Goal: Task Accomplishment & Management: Complete application form

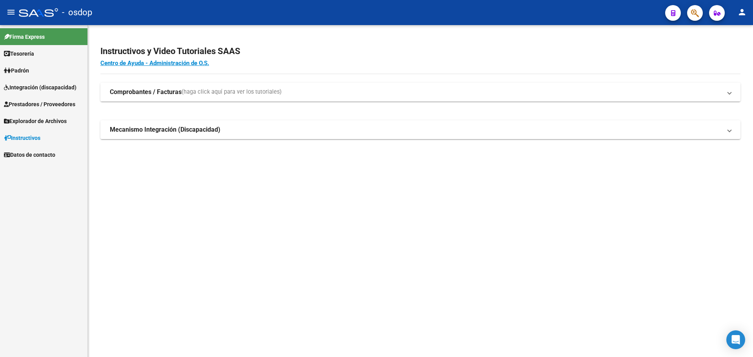
click at [62, 105] on span "Prestadores / Proveedores" at bounding box center [39, 104] width 71 height 9
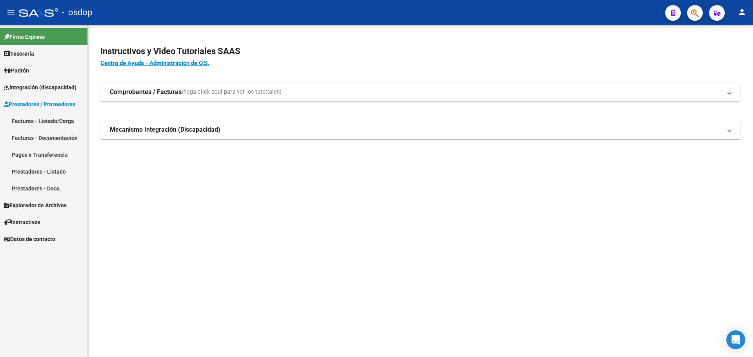
click at [61, 120] on link "Facturas - Listado/Carga" at bounding box center [43, 121] width 87 height 17
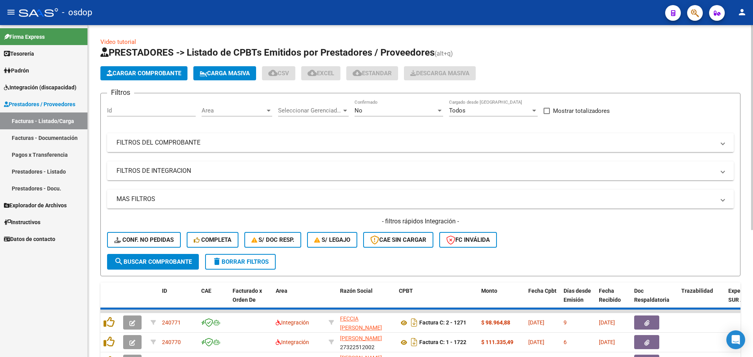
click at [217, 145] on mat-panel-title "FILTROS DEL COMPROBANTE" at bounding box center [416, 142] width 599 height 9
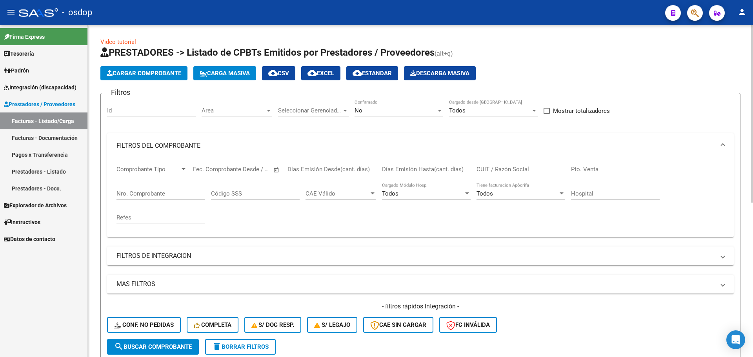
click at [514, 163] on div "CUIT / Razón Social" at bounding box center [521, 167] width 89 height 17
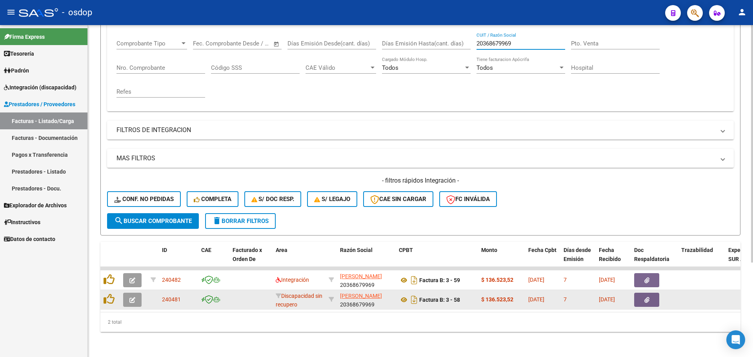
type input "20368679969"
click at [142, 297] on div at bounding box center [133, 300] width 21 height 14
click at [132, 297] on icon "button" at bounding box center [132, 300] width 6 height 6
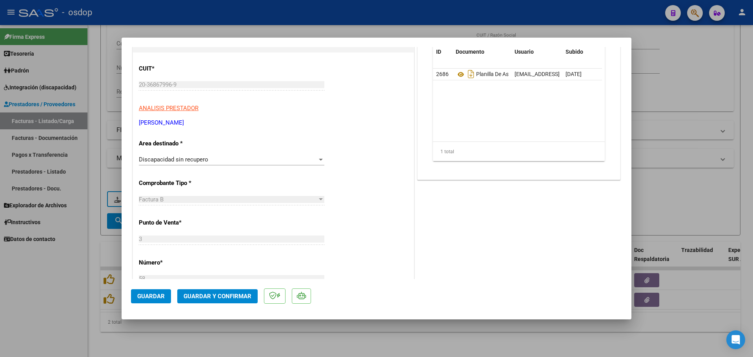
scroll to position [118, 0]
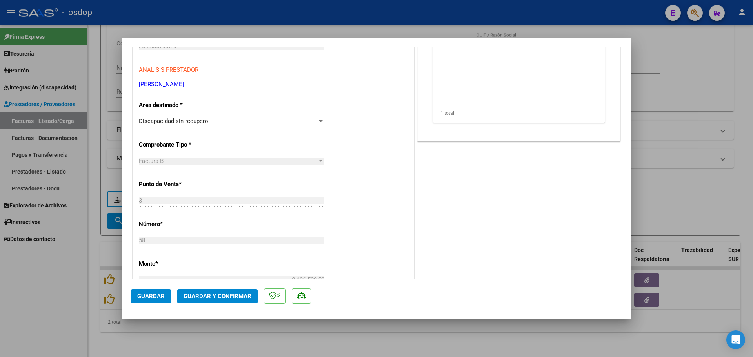
click at [204, 122] on span "Discapacidad sin recupero" at bounding box center [173, 121] width 69 height 7
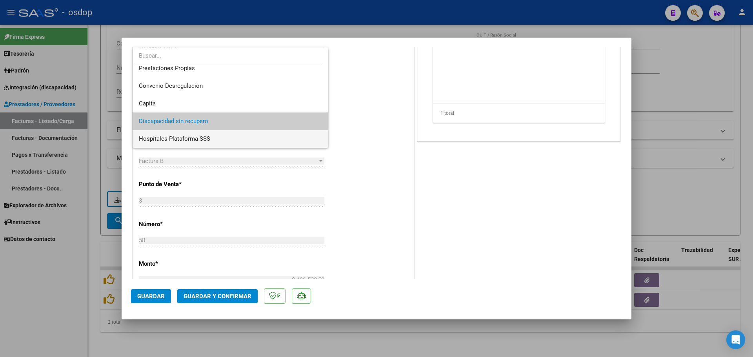
scroll to position [37, 0]
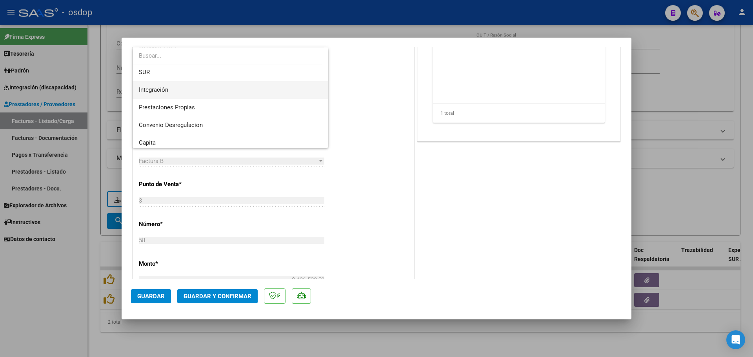
click at [197, 93] on span "Integración" at bounding box center [230, 90] width 183 height 18
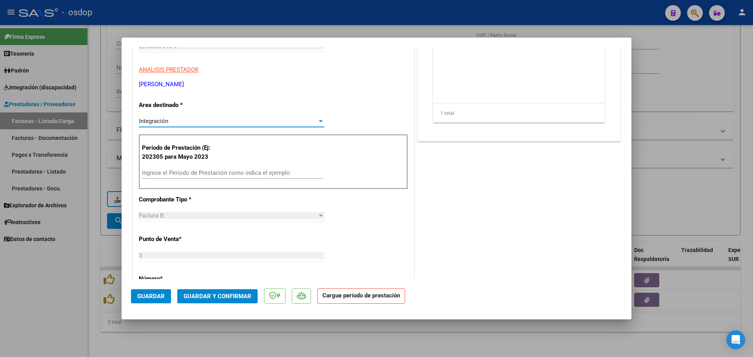
click at [155, 300] on button "Guardar" at bounding box center [151, 297] width 40 height 14
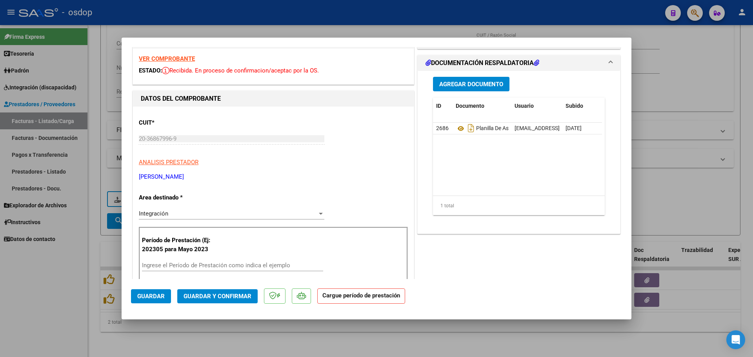
scroll to position [118, 0]
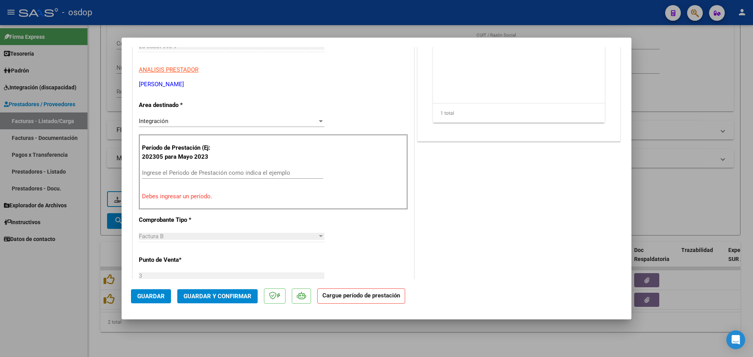
drag, startPoint x: 214, startPoint y: 178, endPoint x: 218, endPoint y: 175, distance: 4.6
click at [217, 176] on div "Ingrese el Período de Prestación como indica el ejemplo" at bounding box center [232, 173] width 181 height 12
click at [218, 175] on input "Ingrese el Período de Prestación como indica el ejemplo" at bounding box center [232, 172] width 181 height 7
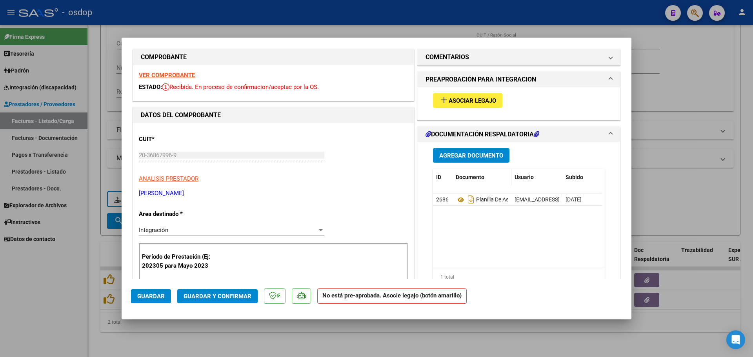
scroll to position [0, 0]
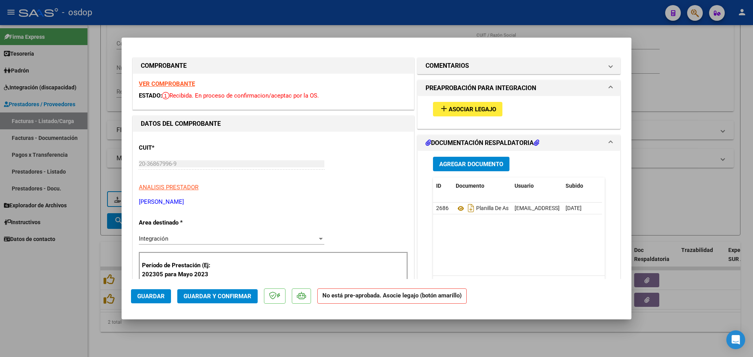
type input "202507"
click at [469, 111] on span "Asociar Legajo" at bounding box center [472, 109] width 47 height 7
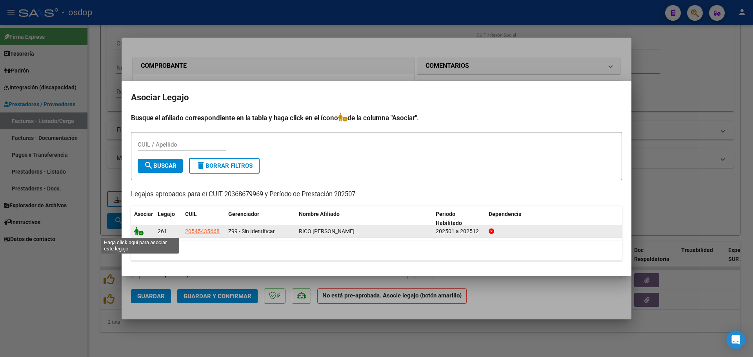
click at [142, 233] on icon at bounding box center [138, 231] width 9 height 9
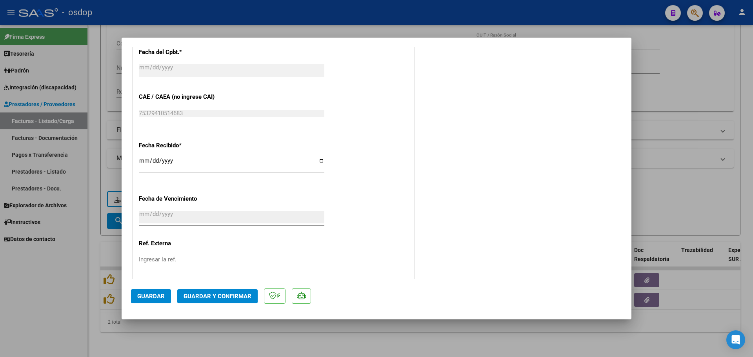
scroll to position [486, 0]
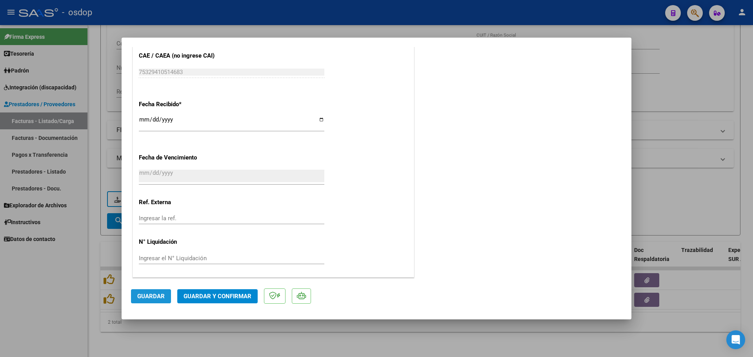
click at [149, 295] on span "Guardar" at bounding box center [150, 296] width 27 height 7
click at [271, 337] on div at bounding box center [376, 178] width 753 height 357
type input "$ 0,00"
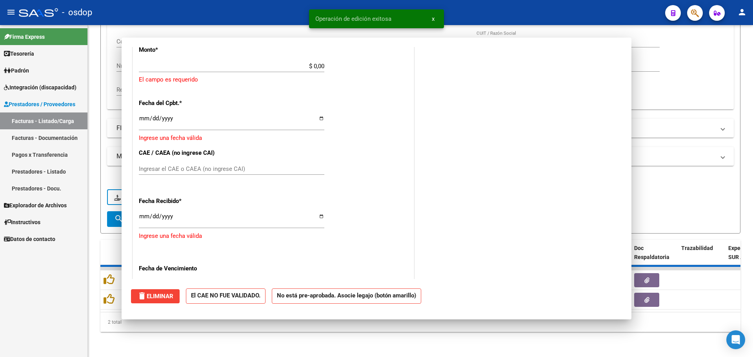
scroll to position [583, 0]
